Goal: Task Accomplishment & Management: Manage account settings

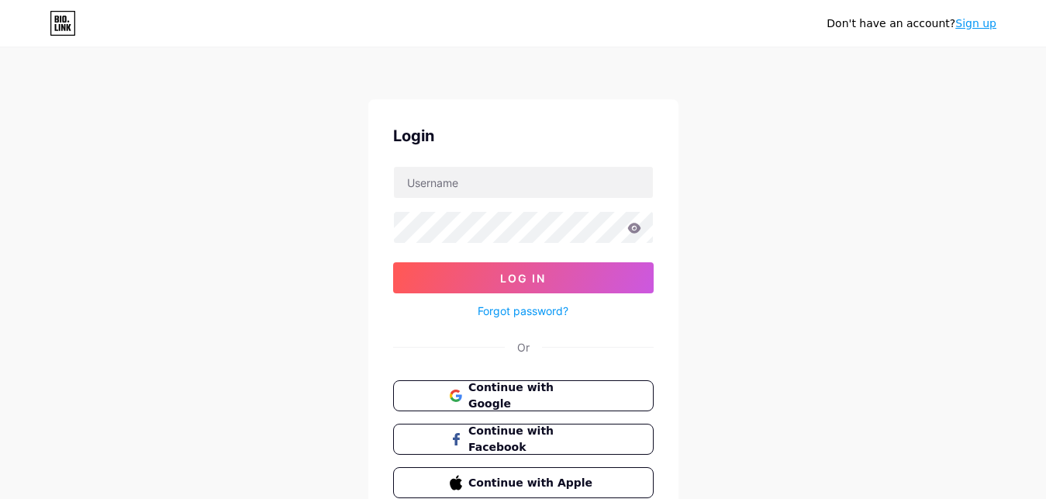
type input "alirezajoodi"
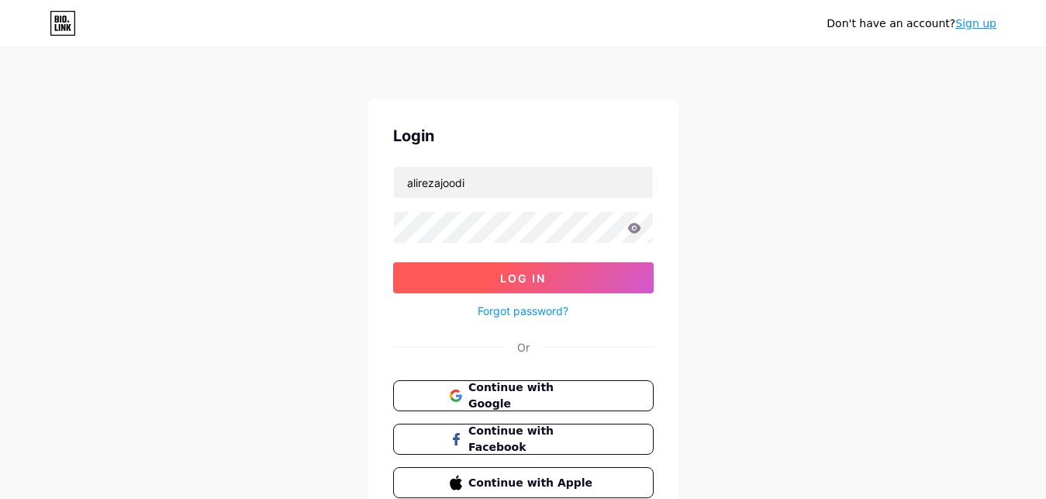
click at [516, 277] on span "Log In" at bounding box center [523, 277] width 46 height 13
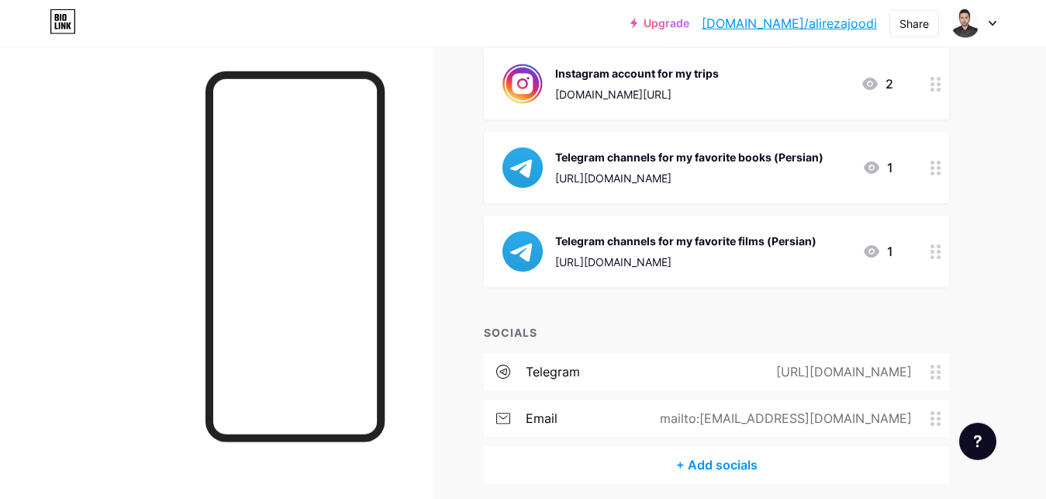
scroll to position [712, 0]
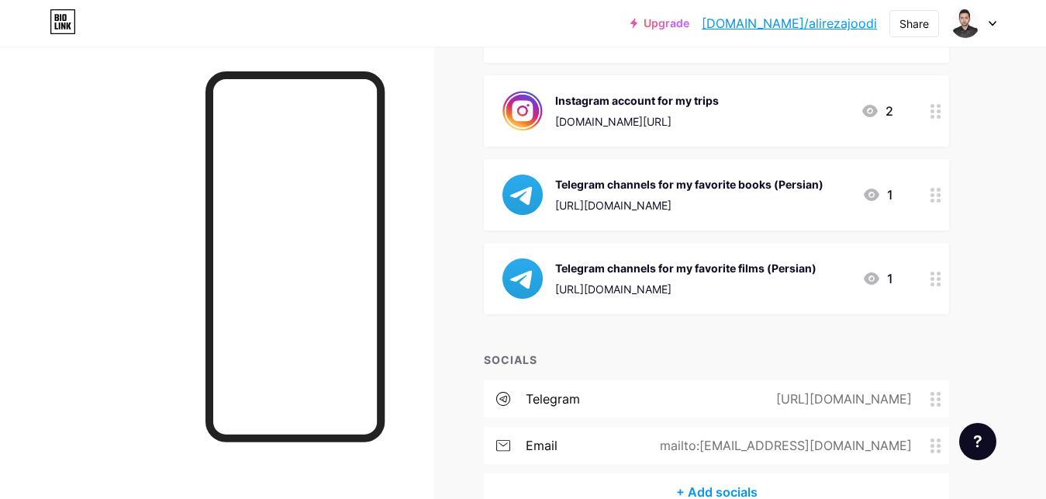
click at [937, 278] on icon at bounding box center [936, 278] width 11 height 15
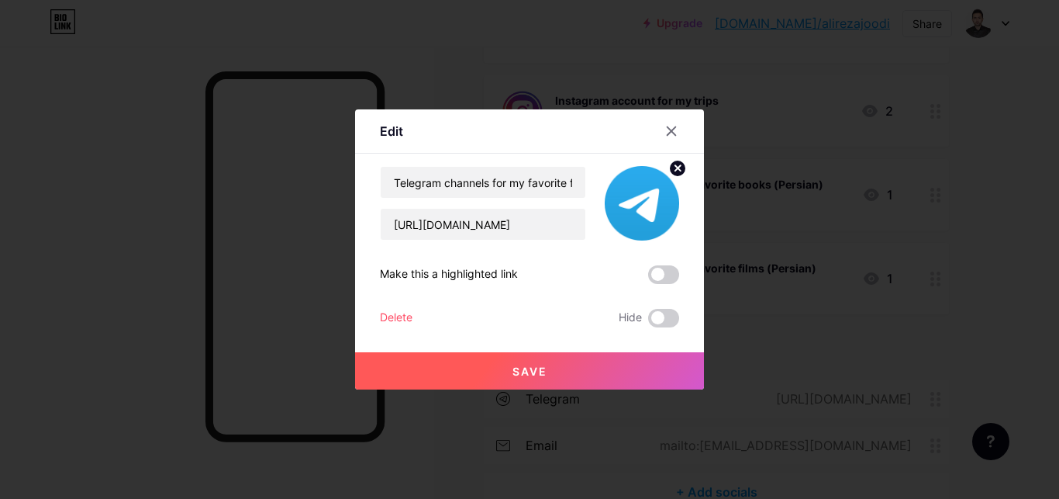
click at [792, 336] on div at bounding box center [529, 249] width 1059 height 499
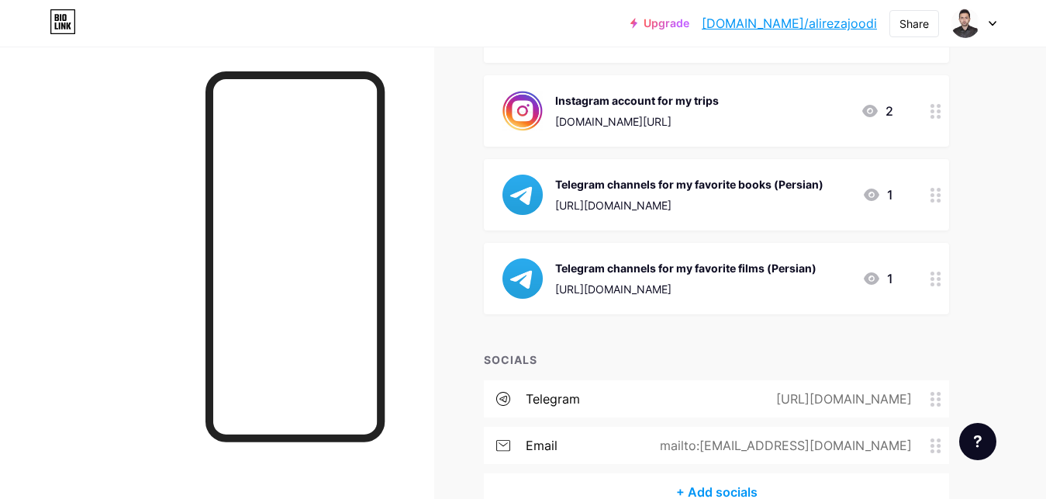
click at [873, 278] on icon at bounding box center [872, 278] width 16 height 12
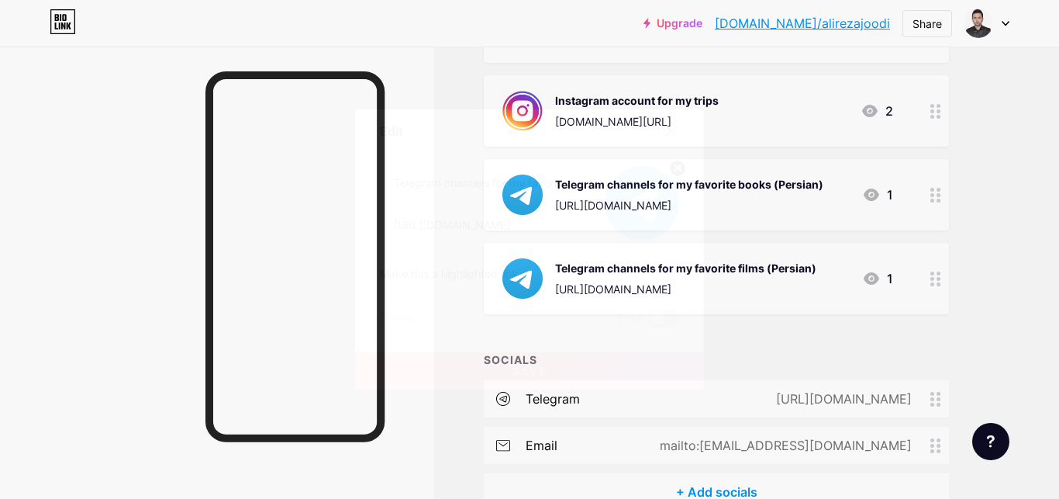
click at [664, 315] on span at bounding box center [663, 318] width 31 height 19
click at [648, 322] on input "checkbox" at bounding box center [648, 322] width 0 height 0
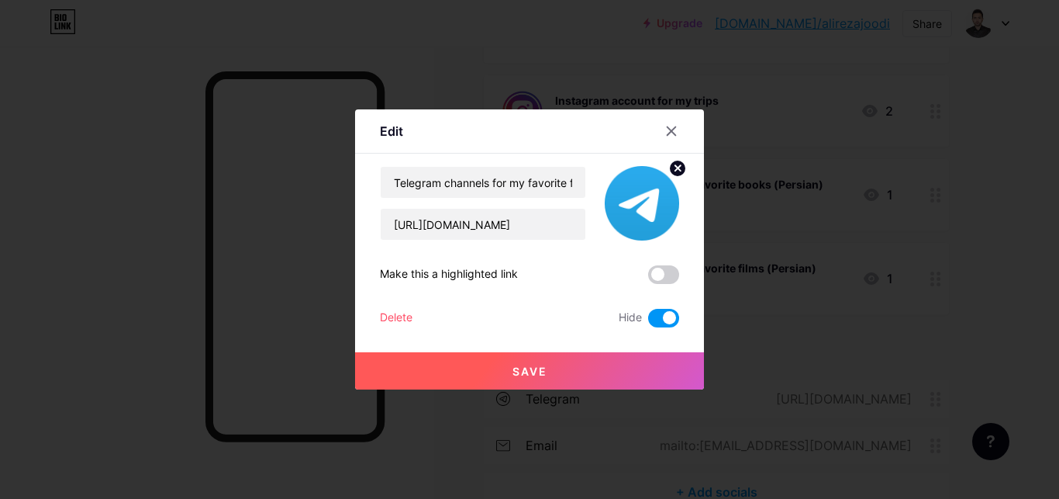
click at [541, 368] on span "Save" at bounding box center [530, 370] width 35 height 13
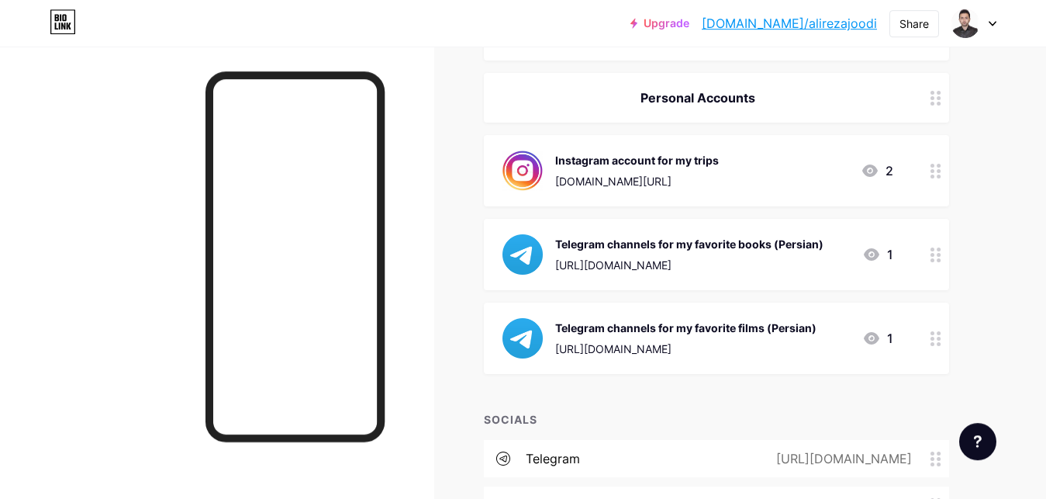
scroll to position [633, 0]
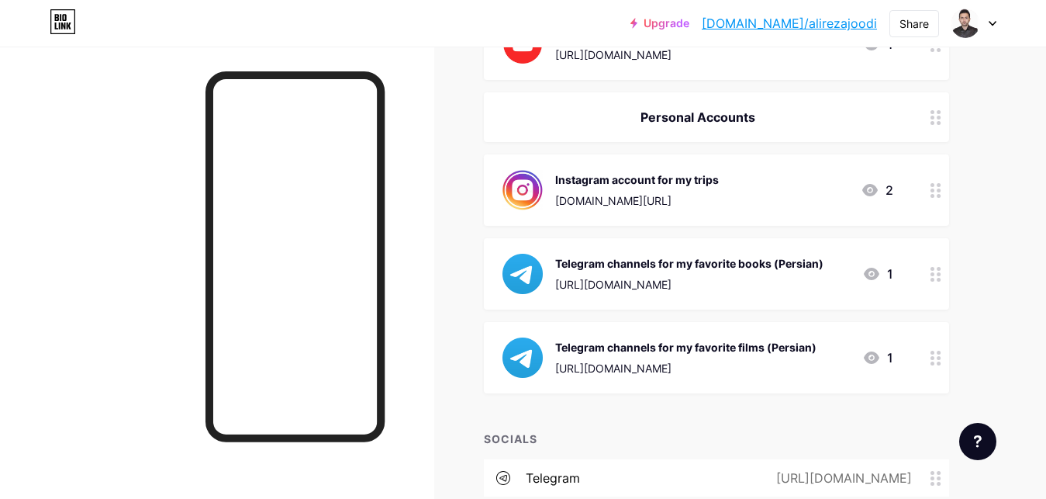
click at [943, 274] on div at bounding box center [936, 273] width 26 height 71
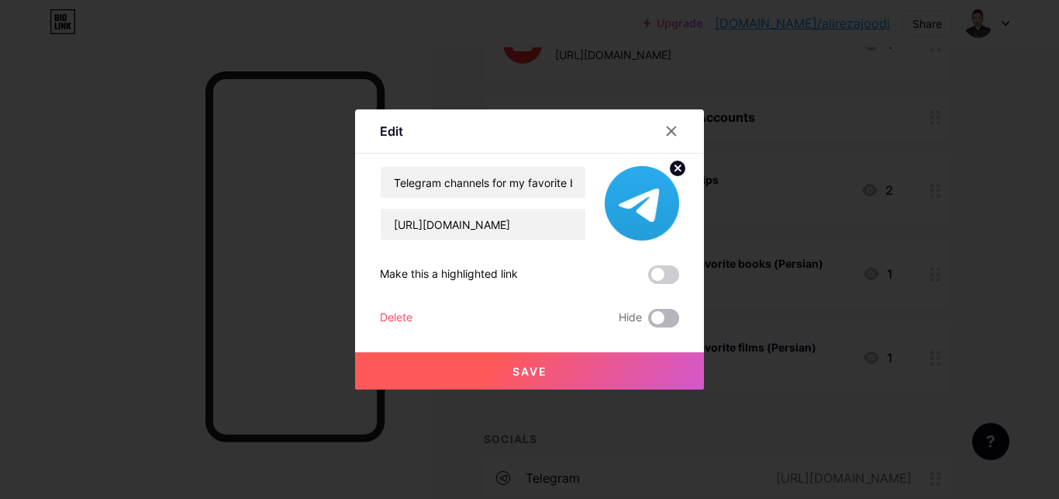
click at [663, 320] on span at bounding box center [663, 318] width 31 height 19
click at [648, 322] on input "checkbox" at bounding box center [648, 322] width 0 height 0
click at [541, 363] on button "Save" at bounding box center [529, 370] width 349 height 37
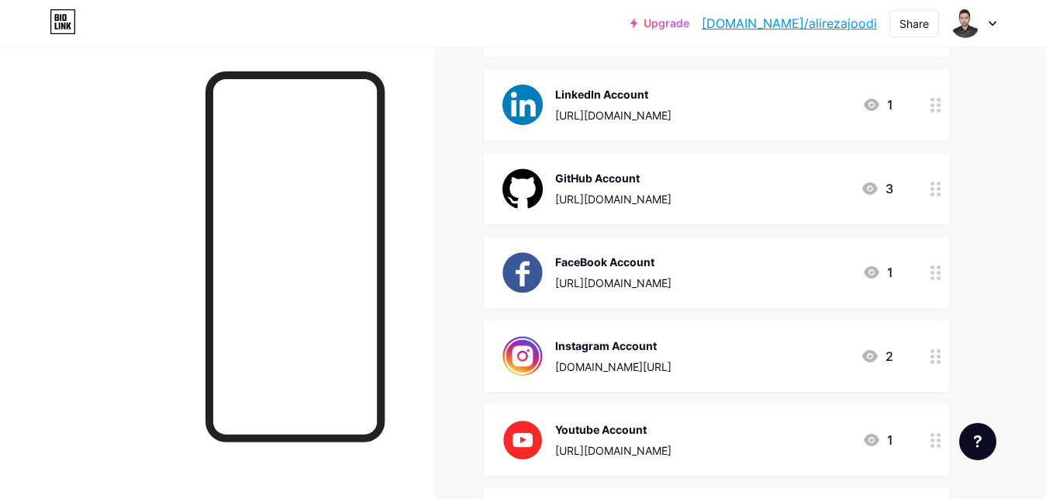
scroll to position [158, 0]
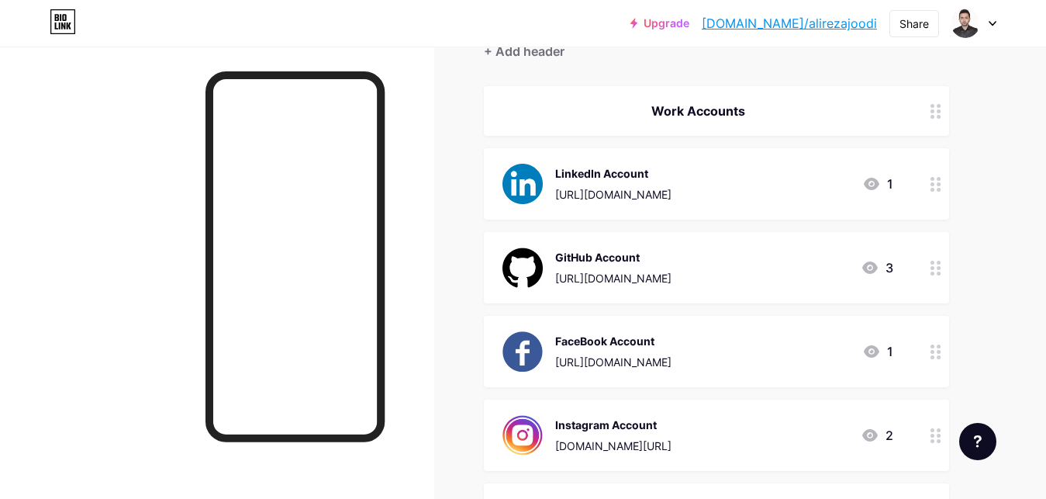
click at [1017, 213] on div "Upgrade [DOMAIN_NAME]/[PERSON_NAME]... [DOMAIN_NAME]/alirezajoodi Share Switch …" at bounding box center [523, 492] width 1046 height 1300
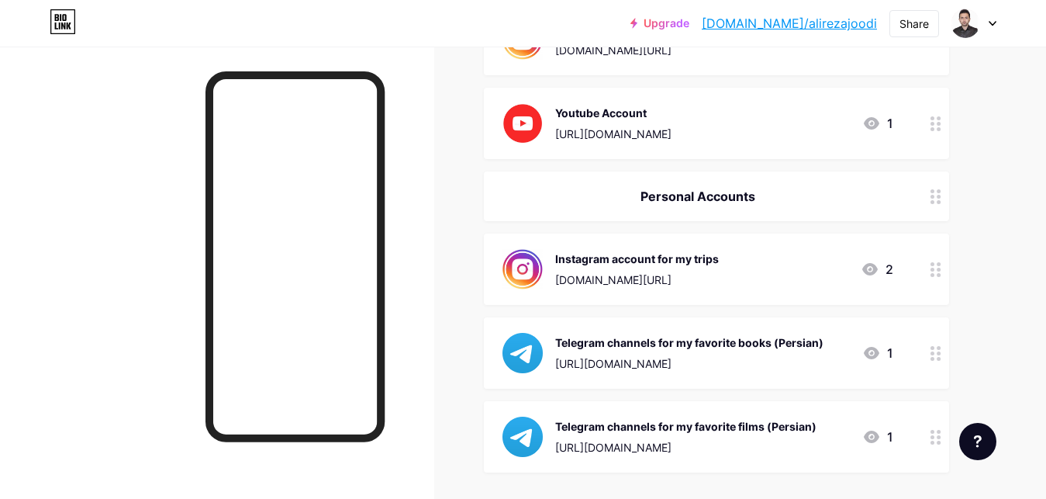
scroll to position [475, 0]
